Goal: Information Seeking & Learning: Learn about a topic

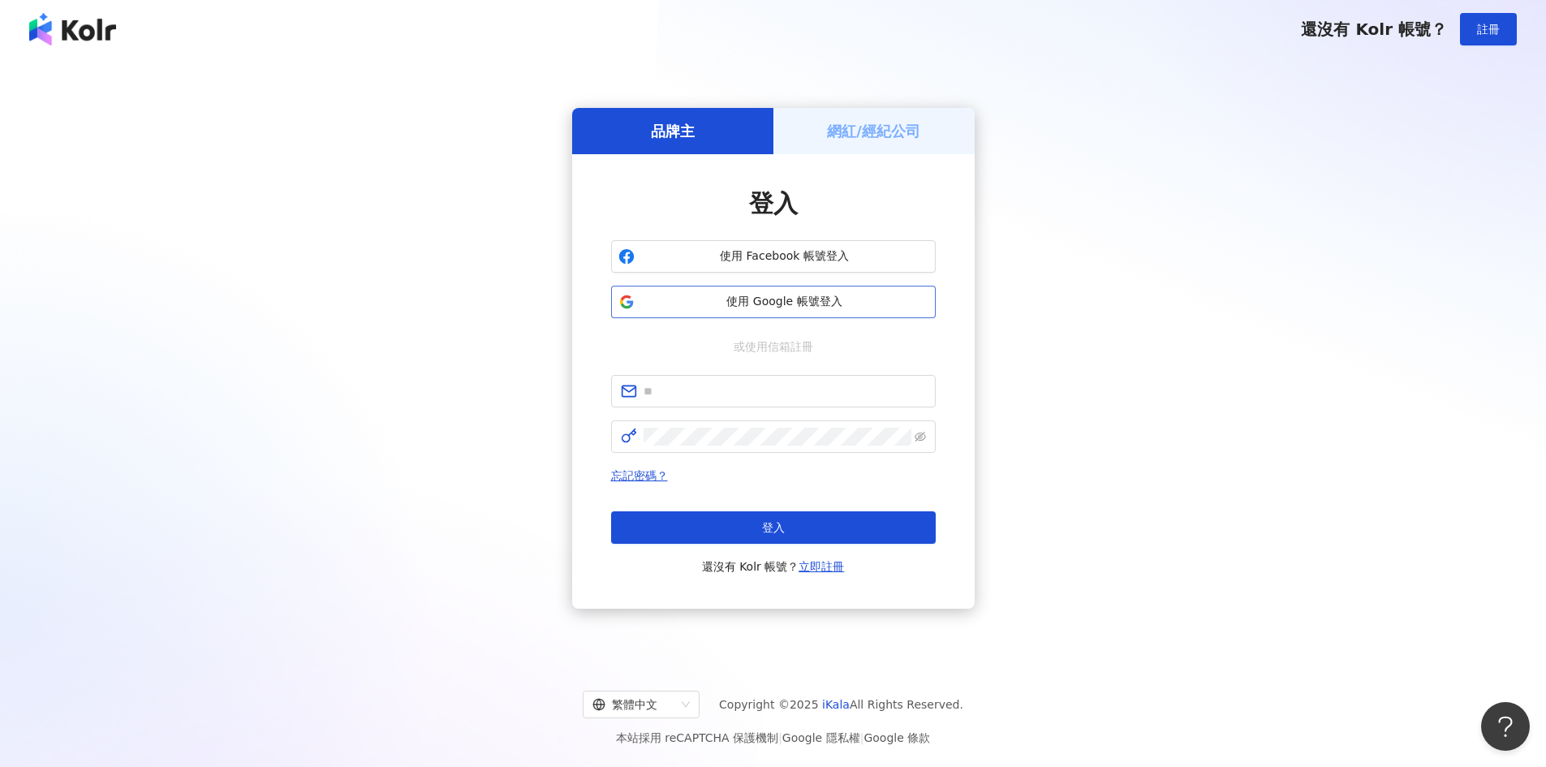
click at [744, 308] on span "使用 Google 帳號登入" at bounding box center [784, 302] width 287 height 16
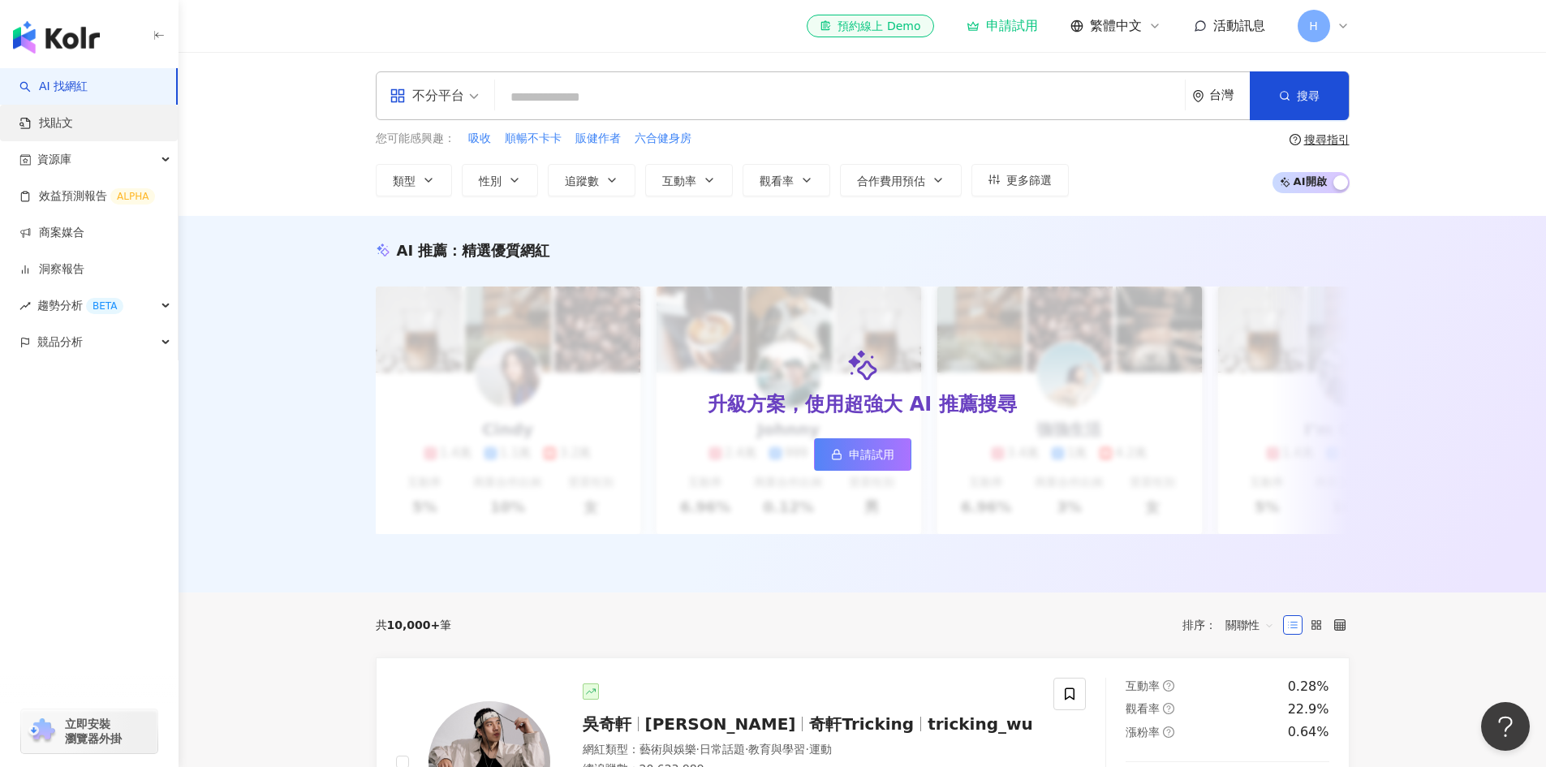
click at [73, 132] on link "找貼文" at bounding box center [46, 123] width 54 height 16
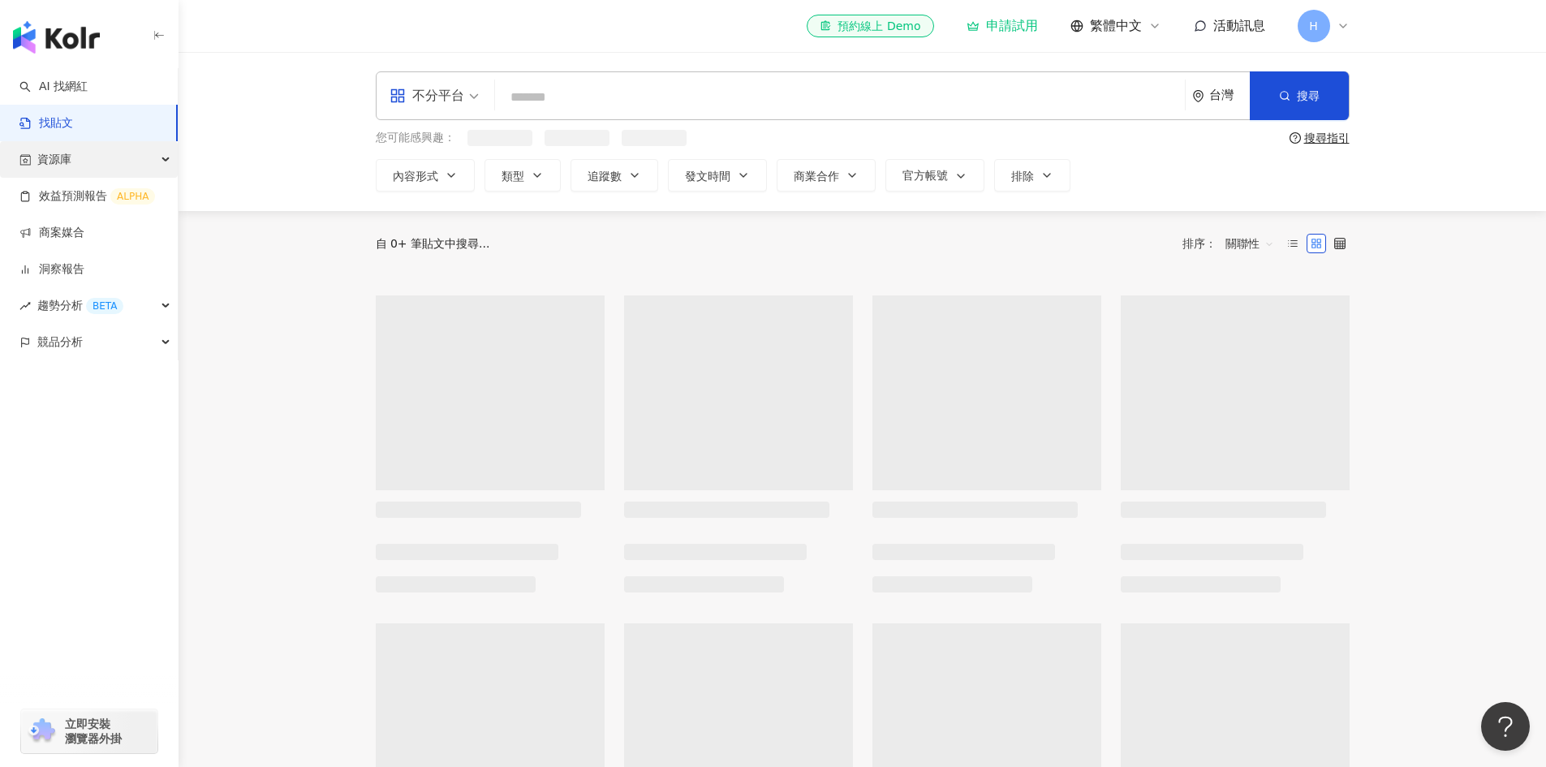
click at [88, 155] on div "資源庫" at bounding box center [89, 159] width 178 height 37
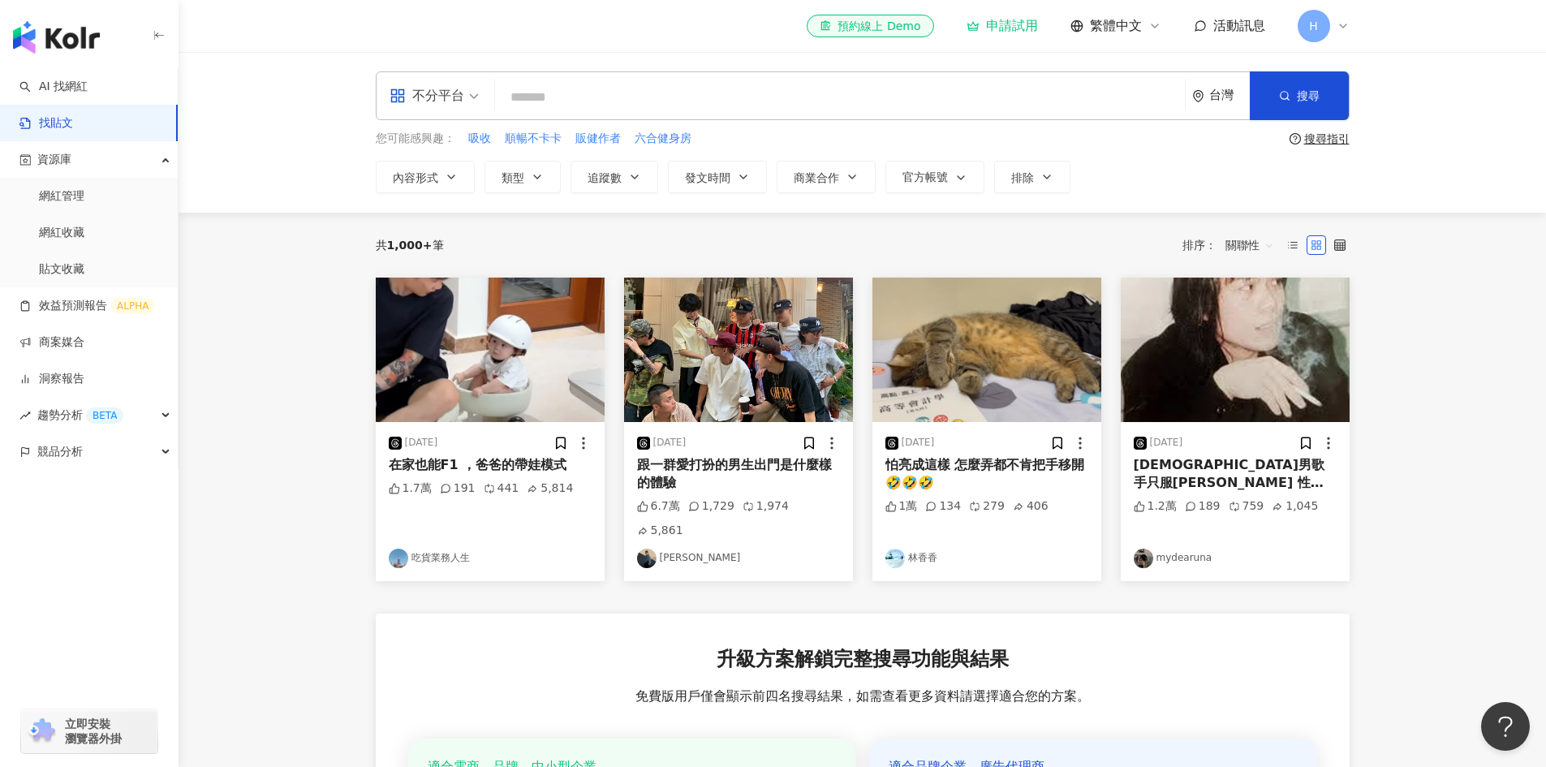
click at [402, 391] on img at bounding box center [490, 350] width 229 height 144
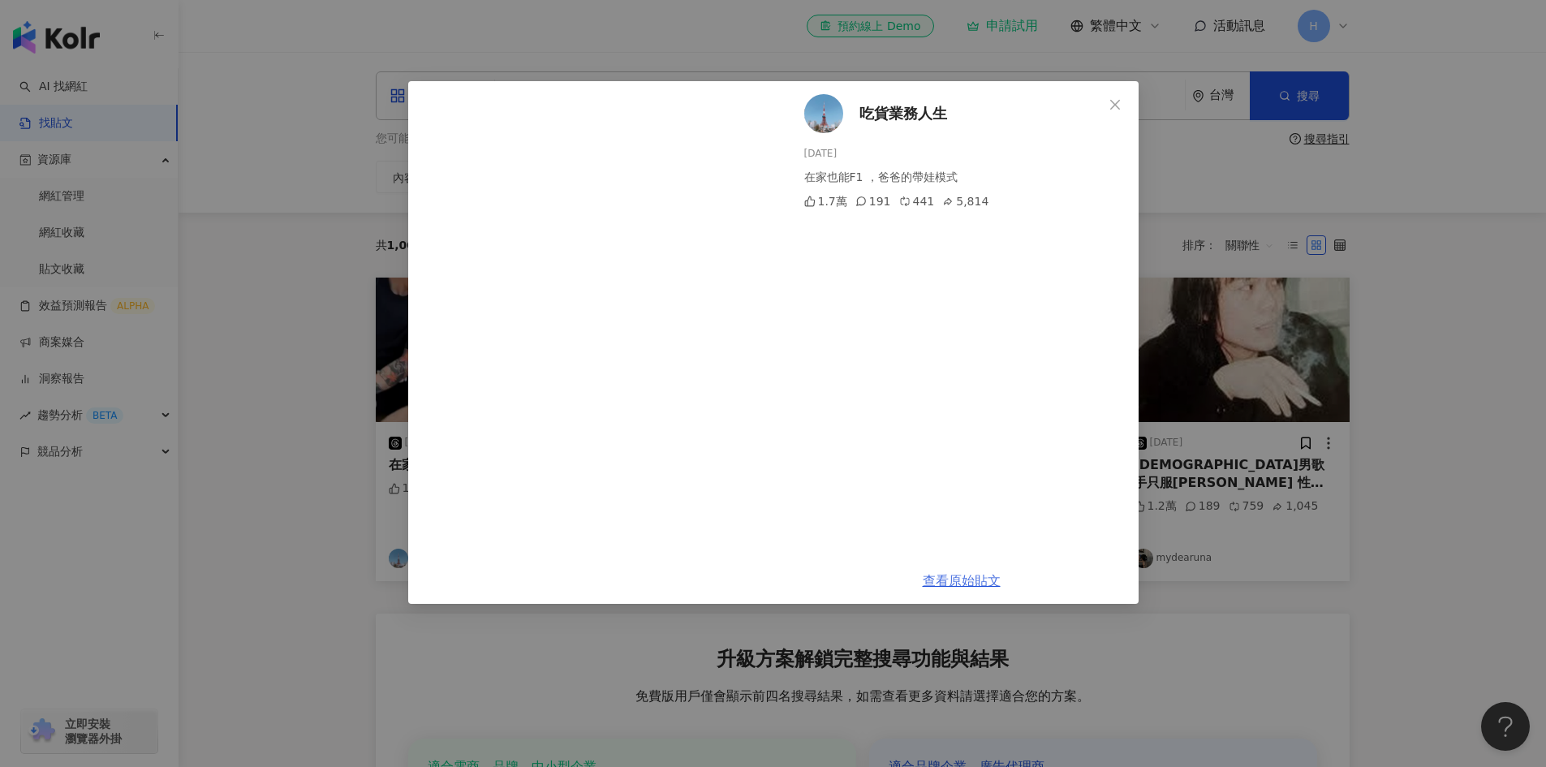
click at [968, 578] on link "查看原始貼文" at bounding box center [962, 580] width 78 height 15
